Goal: Information Seeking & Learning: Learn about a topic

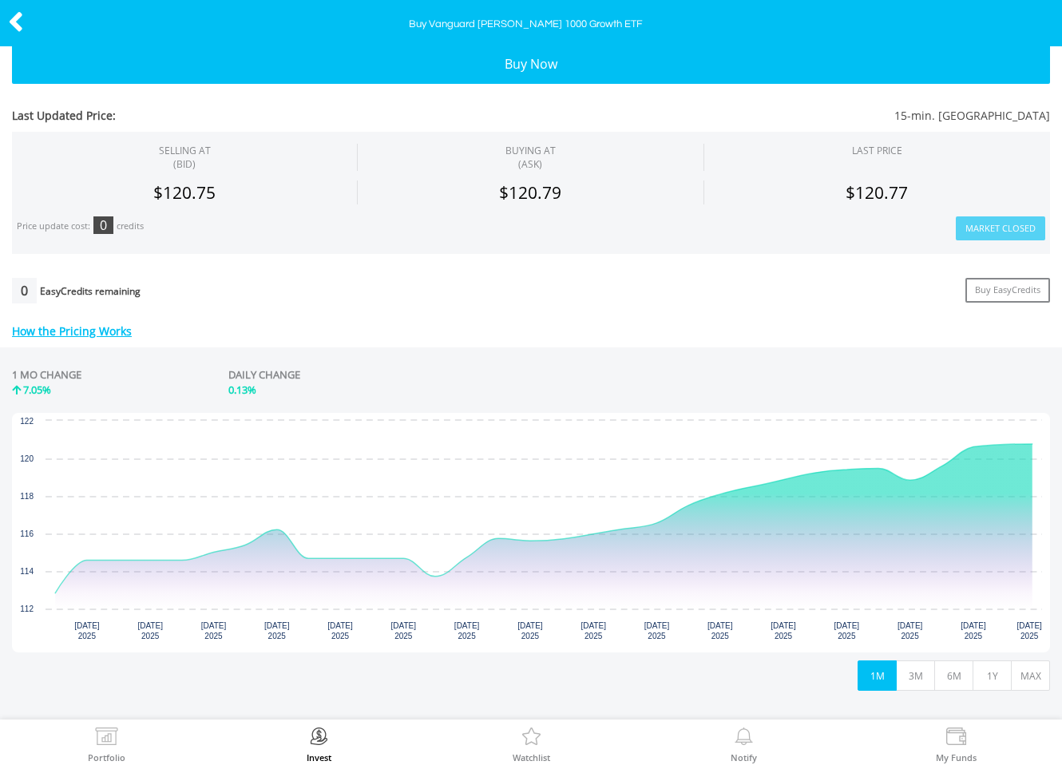
scroll to position [192, 0]
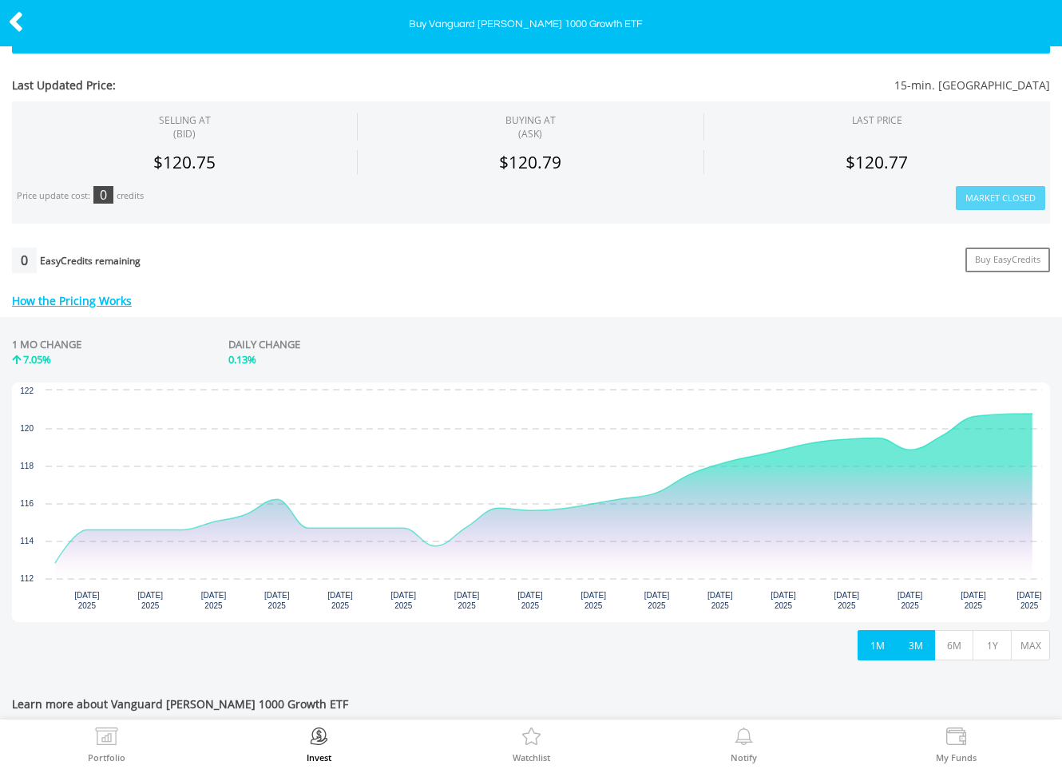
click at [910, 644] on button "3M" at bounding box center [915, 645] width 39 height 30
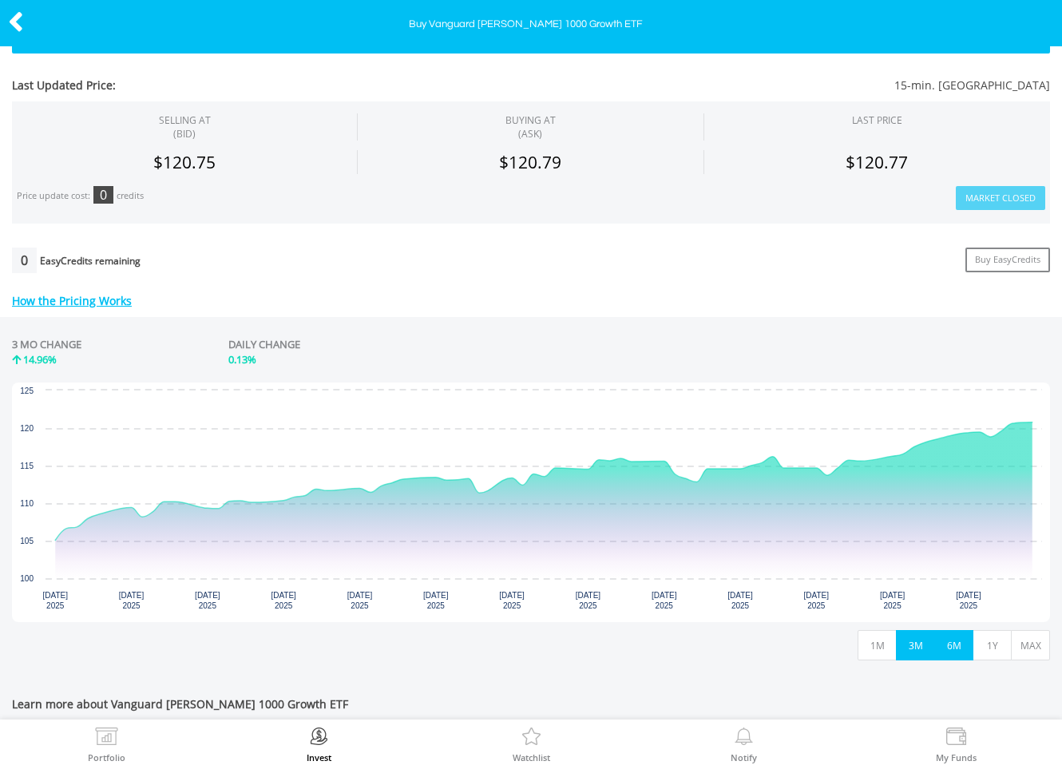
click at [953, 648] on button "6M" at bounding box center [953, 645] width 39 height 30
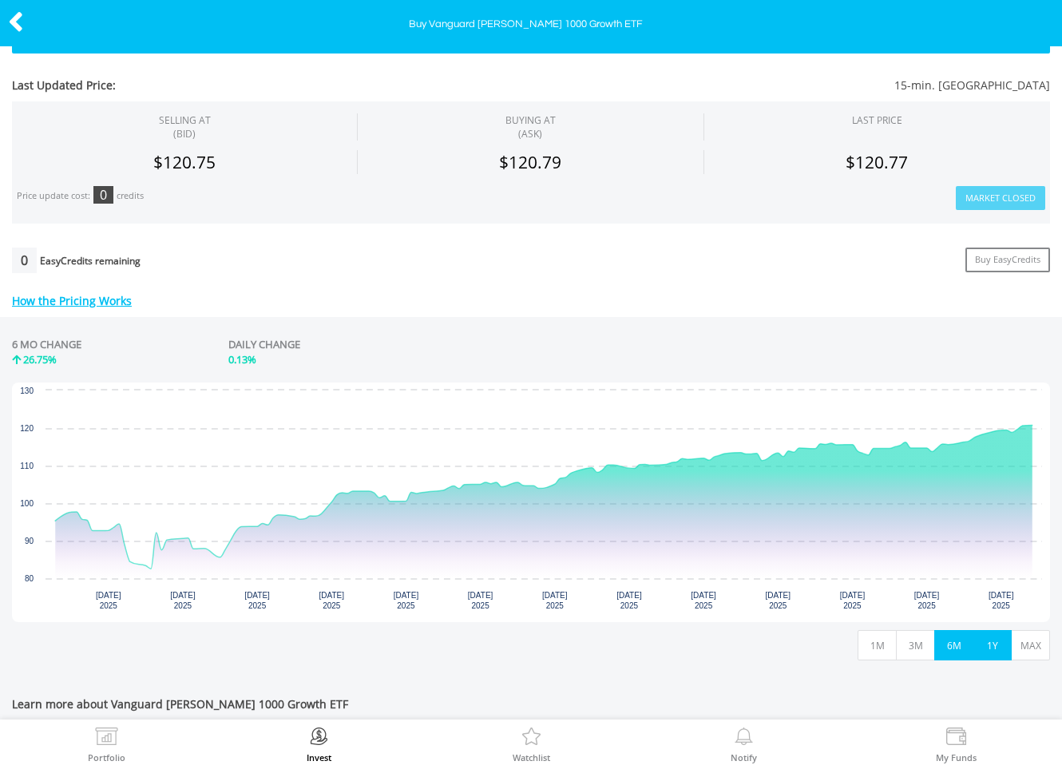
click at [986, 647] on button "1Y" at bounding box center [992, 645] width 39 height 30
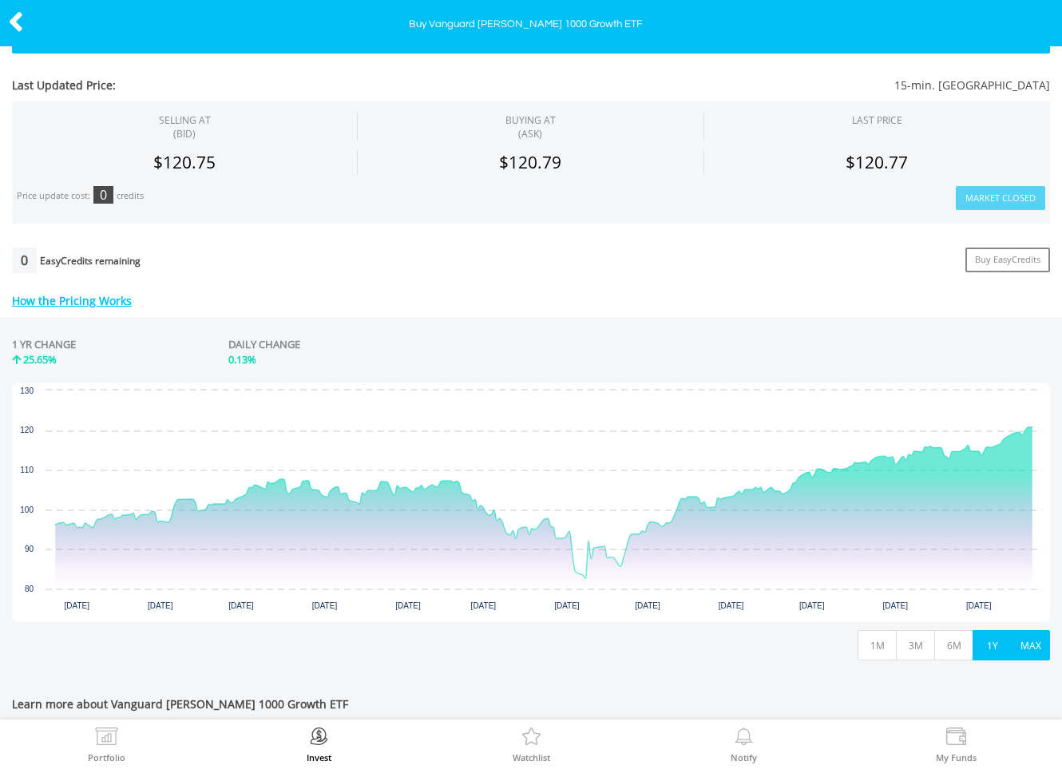
click at [1025, 644] on button "MAX" at bounding box center [1030, 645] width 39 height 30
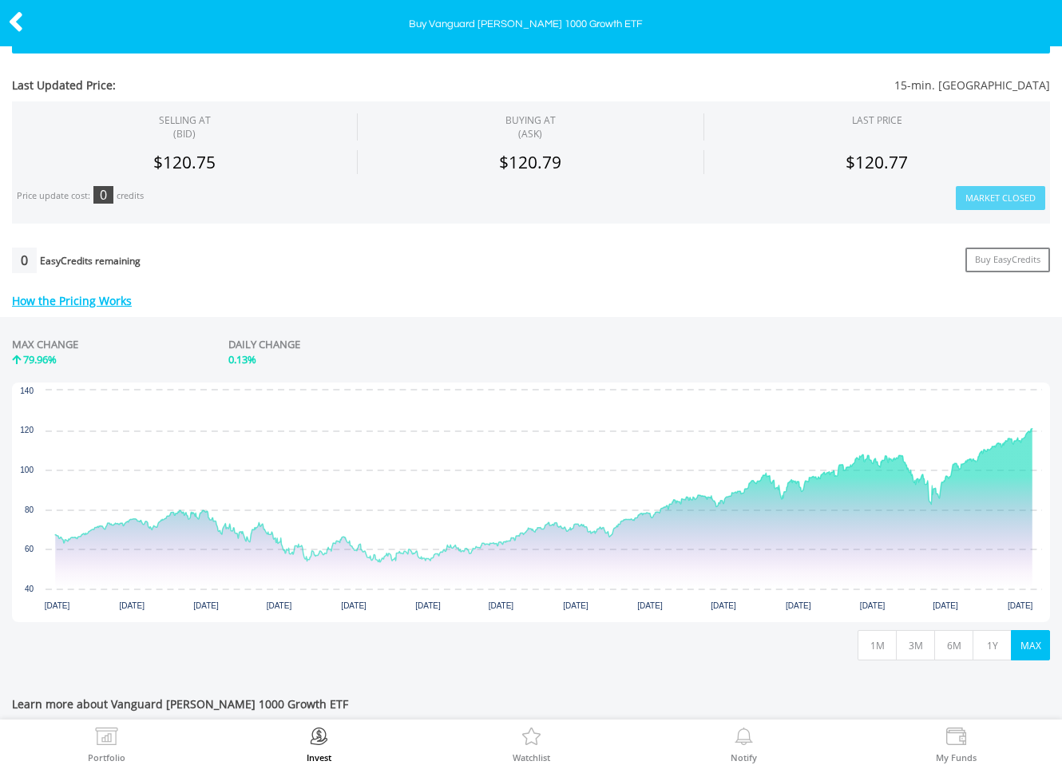
click at [23, 24] on icon at bounding box center [16, 21] width 16 height 31
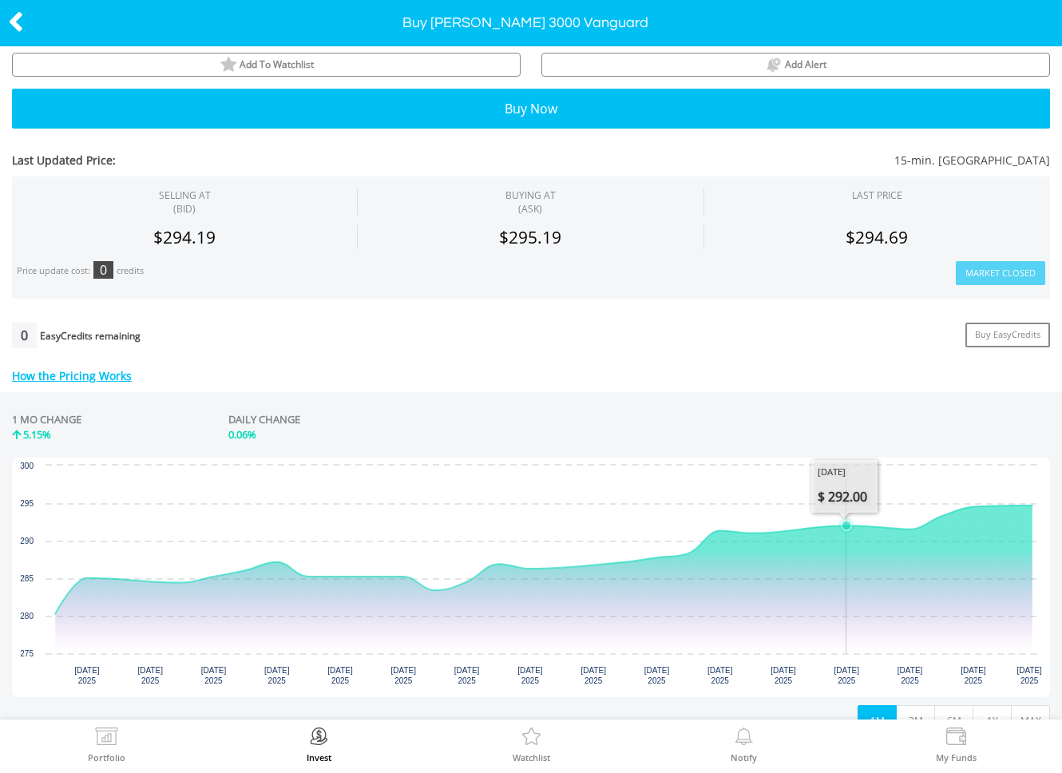
scroll to position [242, 0]
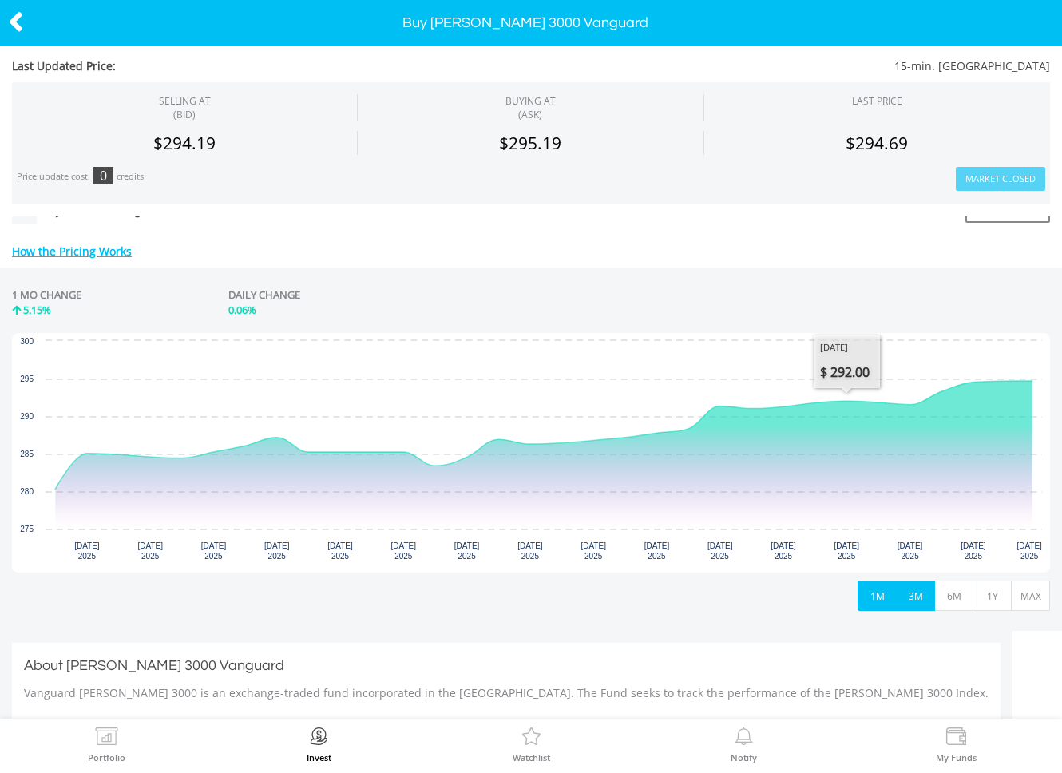
click at [909, 598] on button "3M" at bounding box center [915, 596] width 39 height 30
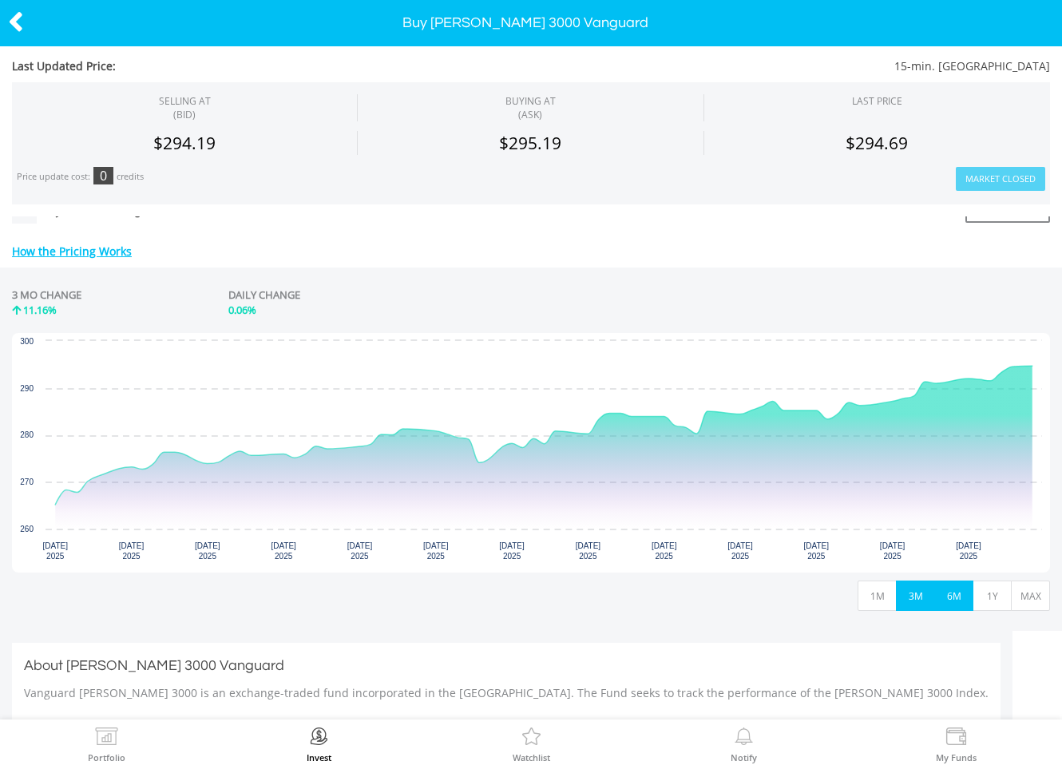
click at [964, 595] on button "6M" at bounding box center [953, 596] width 39 height 30
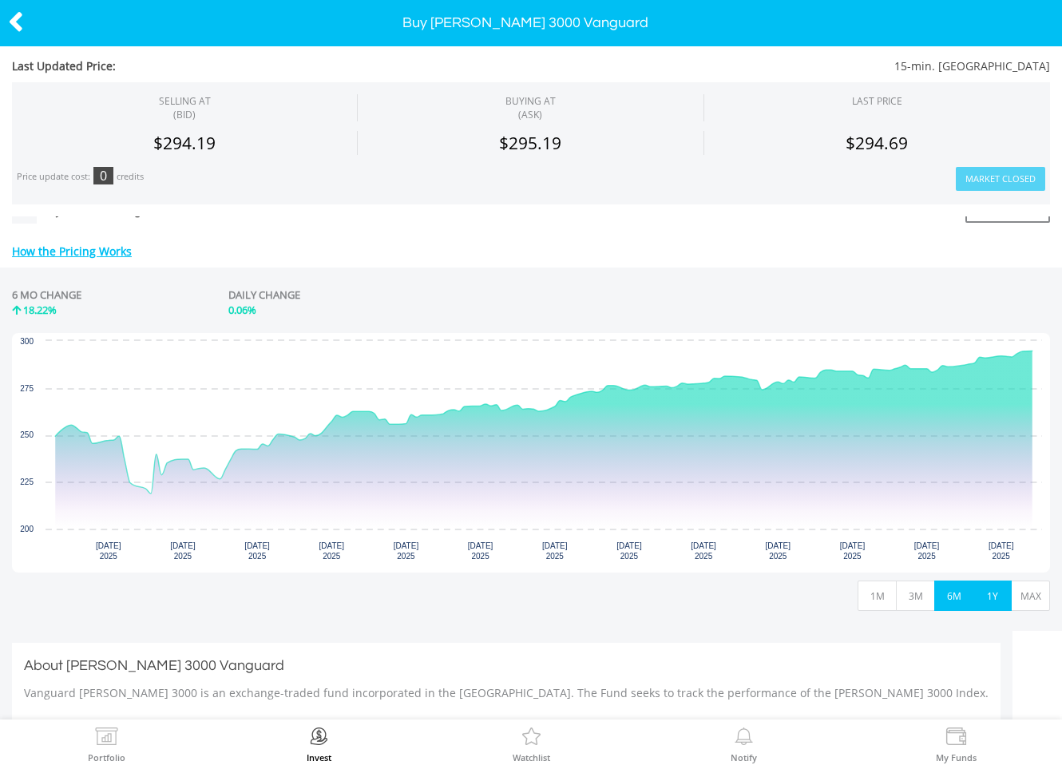
click at [993, 597] on button "1Y" at bounding box center [992, 596] width 39 height 30
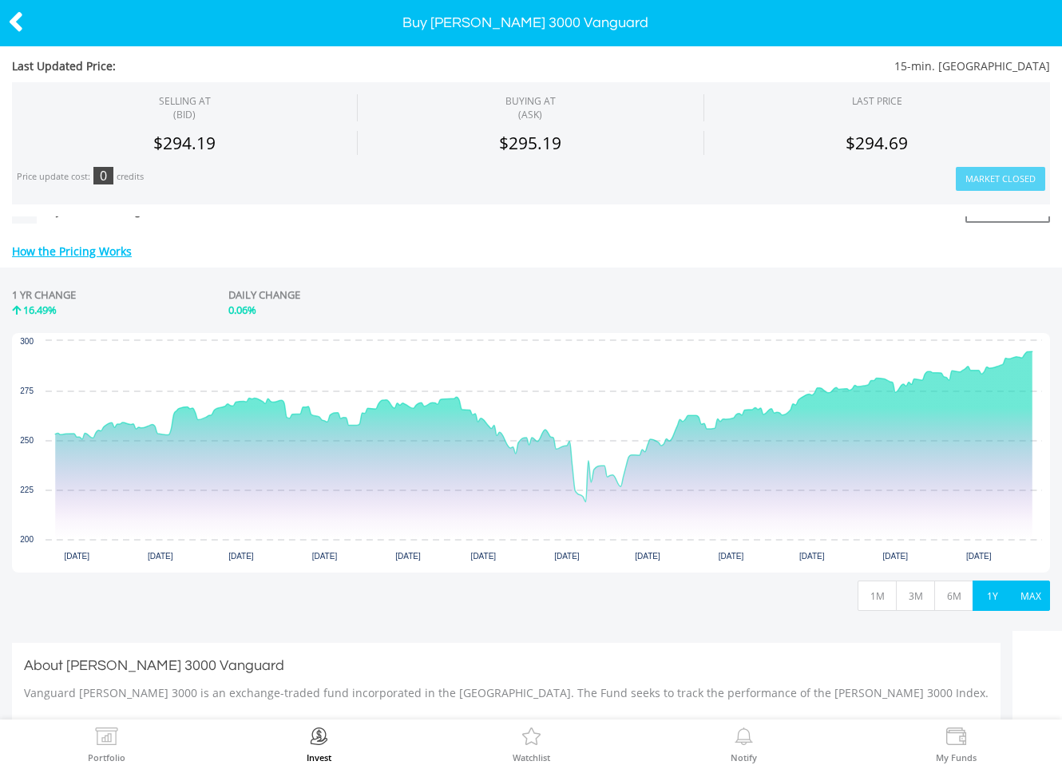
click at [1019, 594] on button "MAX" at bounding box center [1030, 596] width 39 height 30
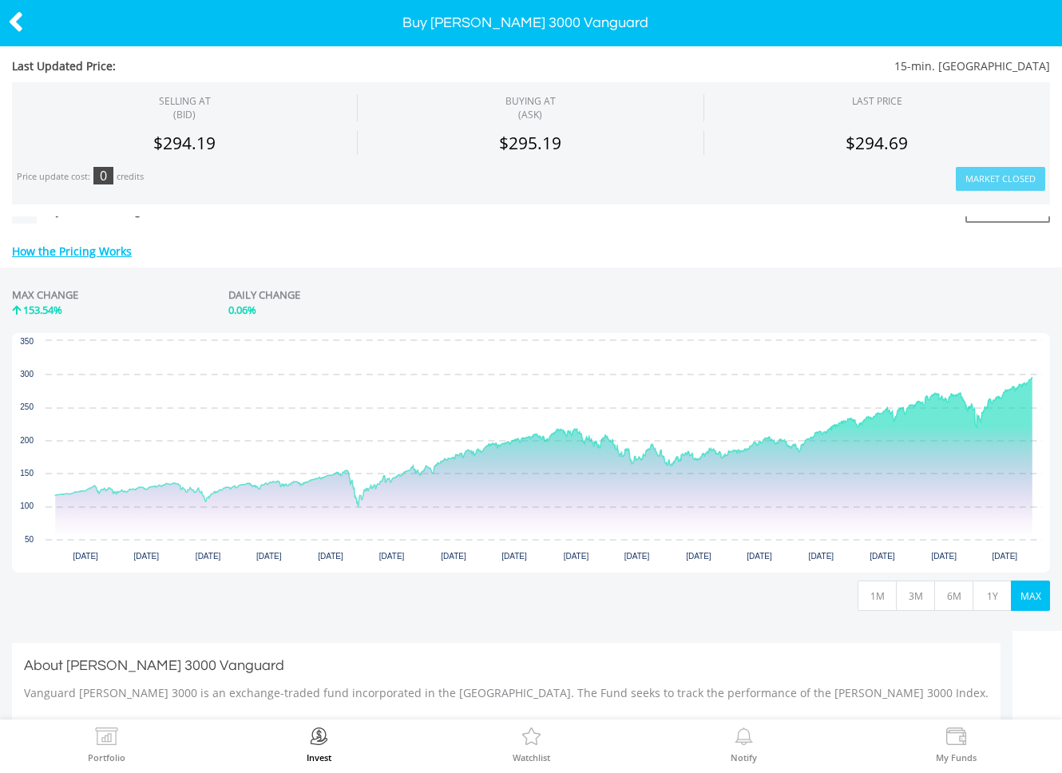
click at [21, 21] on icon at bounding box center [16, 21] width 16 height 31
